Goal: Task Accomplishment & Management: Manage account settings

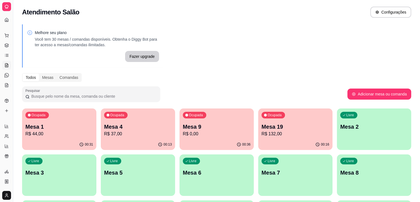
click at [5, 63] on icon at bounding box center [6, 65] width 4 height 4
click at [3, 49] on link "Gestor de Pedidos" at bounding box center [6, 45] width 9 height 9
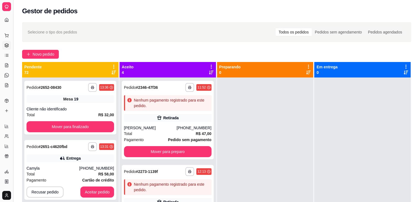
click at [12, 18] on button "Toggle Sidebar" at bounding box center [13, 101] width 4 height 202
click at [12, 18] on div "Diggy Sistema de Gestão P Panela de bar ... Loja aberta Diggy Pro + 30 até 04/1…" at bounding box center [6, 101] width 13 height 202
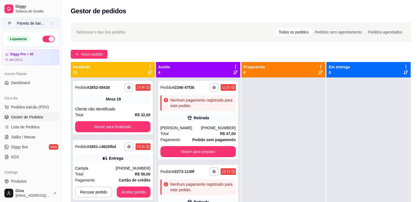
click at [12, 18] on button "P Panela de bar ..." at bounding box center [30, 23] width 57 height 11
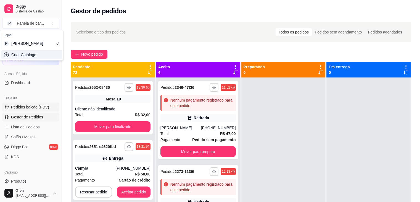
click at [35, 109] on button "Pedidos balcão (PDV)" at bounding box center [30, 106] width 57 height 9
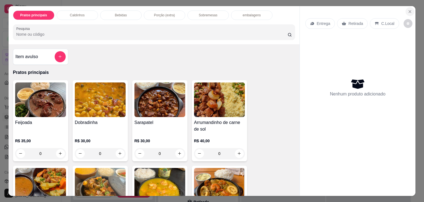
click at [408, 9] on icon "Close" at bounding box center [410, 11] width 4 height 4
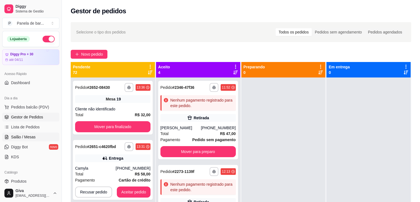
click at [34, 134] on span "Salão / Mesas" at bounding box center [23, 137] width 25 height 6
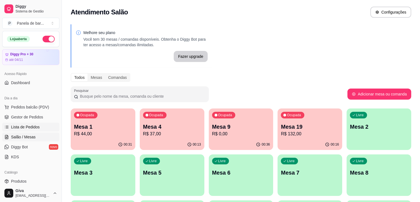
click at [34, 125] on span "Lista de Pedidos" at bounding box center [25, 127] width 29 height 6
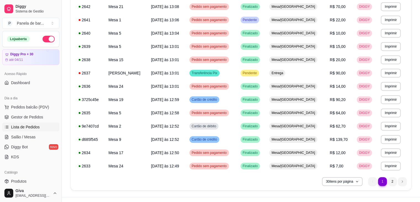
scroll to position [307, 0]
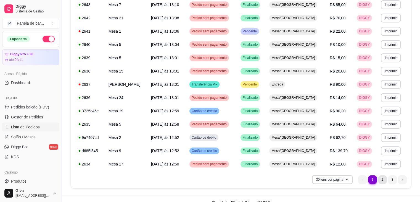
click at [383, 182] on li "2" at bounding box center [382, 179] width 9 height 9
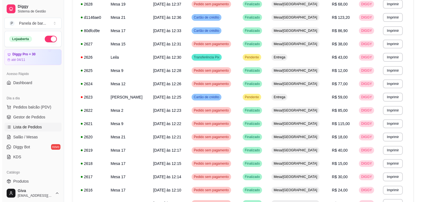
scroll to position [143, 0]
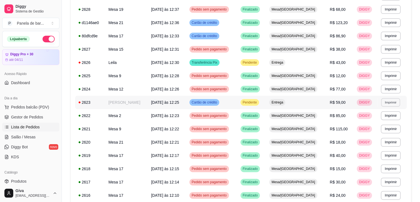
click at [384, 105] on button "Imprimir" at bounding box center [390, 102] width 19 height 9
click at [378, 124] on button "IMPRESSORA" at bounding box center [378, 121] width 40 height 9
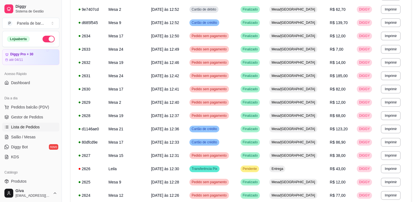
drag, startPoint x: 59, startPoint y: 77, endPoint x: 58, endPoint y: 91, distance: 13.6
click at [58, 91] on div "Diggy Sistema de Gestão P Panela de bar ... Loja aberta Diggy Pro + 30 até 04/1…" at bounding box center [31, 101] width 62 height 202
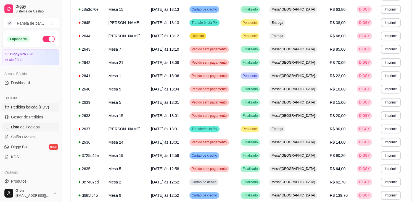
click at [33, 106] on span "Pedidos balcão (PDV)" at bounding box center [30, 107] width 38 height 6
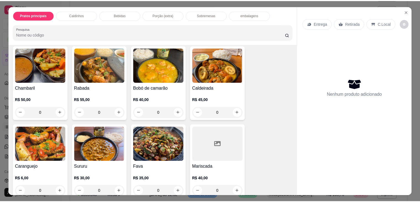
scroll to position [157, 0]
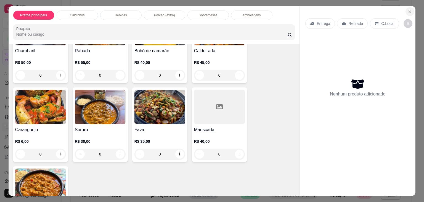
click at [408, 9] on icon "Close" at bounding box center [410, 11] width 4 height 4
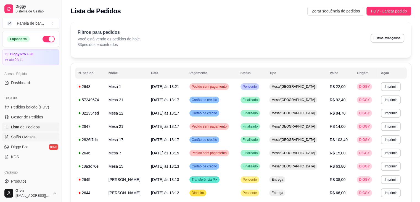
click at [24, 134] on span "Salão / Mesas" at bounding box center [23, 137] width 25 height 6
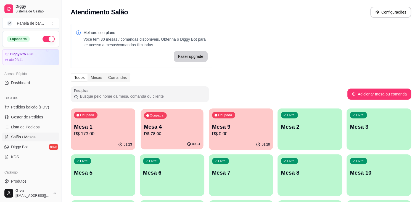
click at [176, 136] on p "R$ 78,00" at bounding box center [172, 133] width 56 height 6
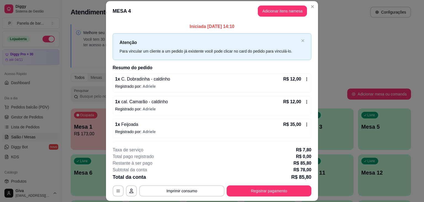
click at [305, 101] on icon at bounding box center [307, 101] width 4 height 4
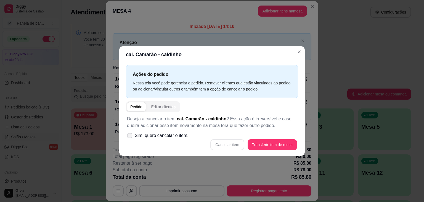
click at [132, 136] on icon at bounding box center [130, 135] width 4 height 3
click at [130, 136] on input "Sim, quero cancelar o item." at bounding box center [129, 138] width 4 height 4
checkbox input "true"
click at [231, 142] on button "Cancelar item" at bounding box center [227, 144] width 33 height 11
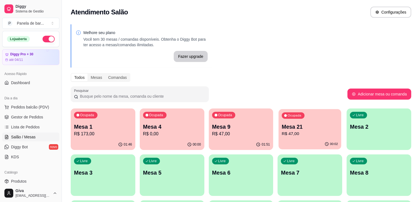
click at [282, 131] on p "R$ 47,00" at bounding box center [310, 133] width 56 height 6
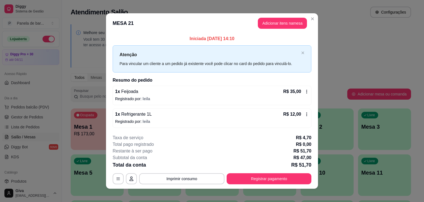
click at [307, 91] on icon at bounding box center [307, 91] width 1 height 4
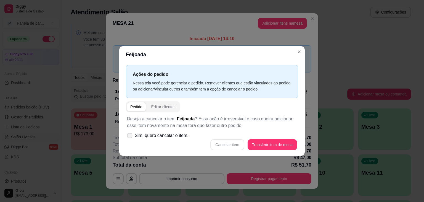
click at [127, 136] on span at bounding box center [129, 135] width 5 height 5
click at [127, 136] on input "Sim, quero cancelar o item." at bounding box center [129, 138] width 4 height 4
checkbox input "true"
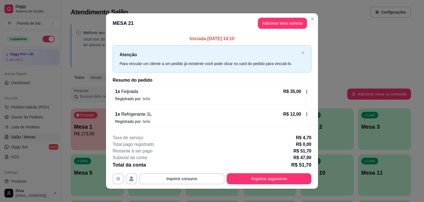
click at [305, 88] on div "R$ 35,00" at bounding box center [296, 91] width 26 height 7
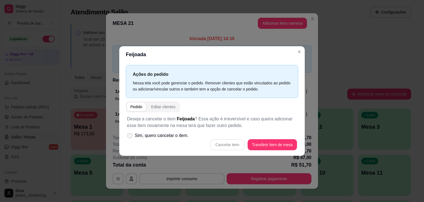
click at [131, 133] on span at bounding box center [129, 135] width 5 height 5
click at [130, 136] on input "Sim, quero cancelar o item." at bounding box center [129, 138] width 4 height 4
checkbox input "true"
click at [231, 144] on button "Cancelar item" at bounding box center [227, 144] width 33 height 11
